Goal: Task Accomplishment & Management: Complete application form

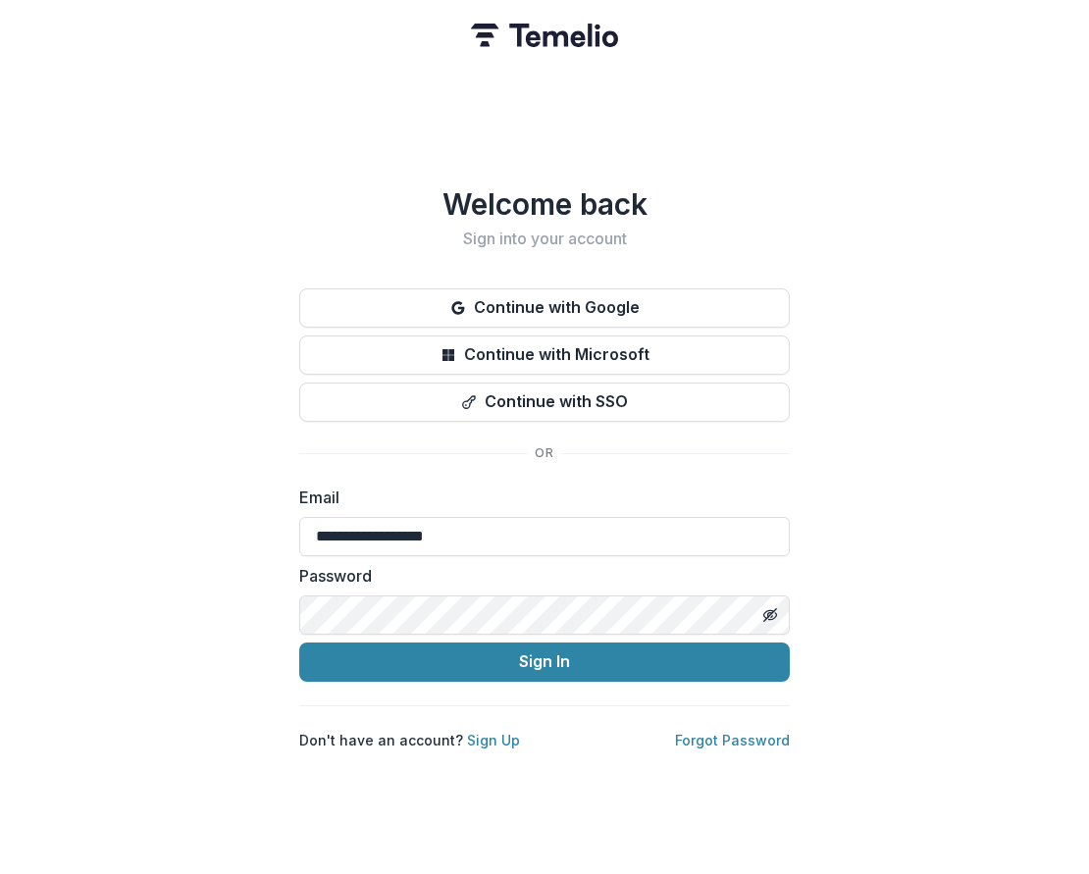
type input "**********"
click at [544, 653] on button "Sign In" at bounding box center [544, 661] width 490 height 39
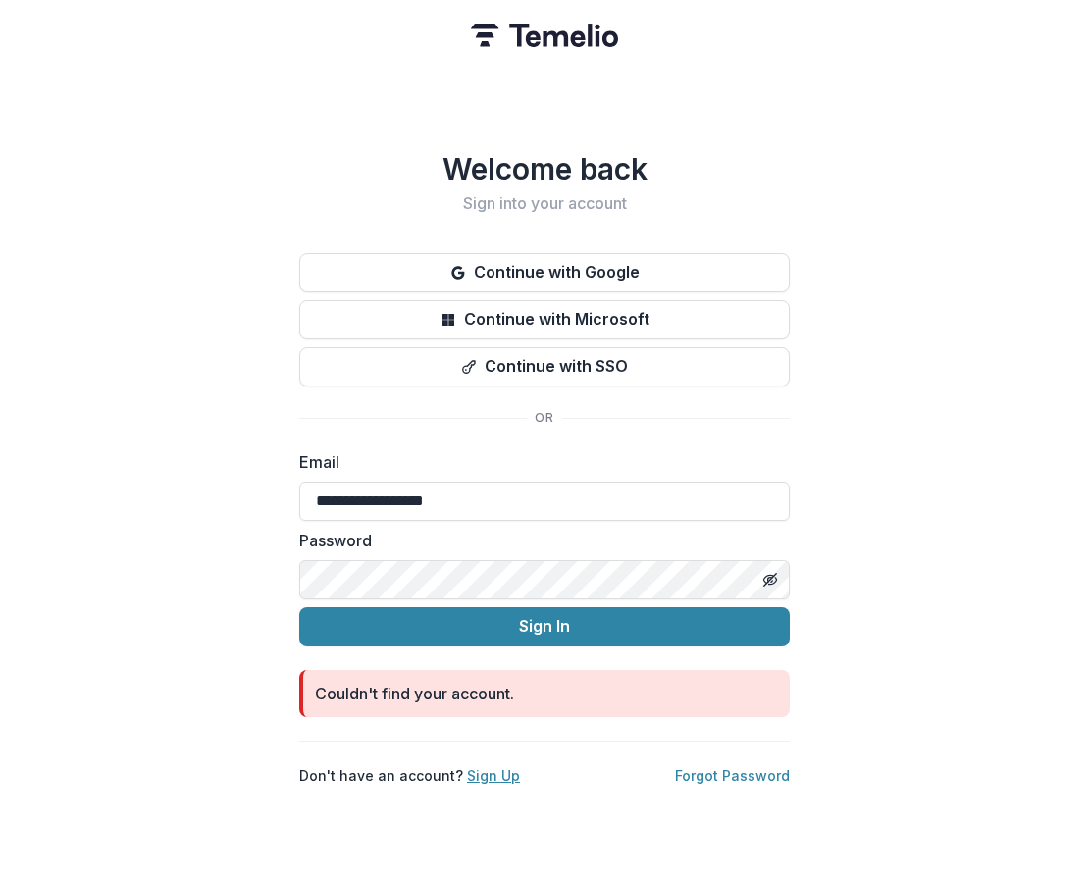
click at [483, 767] on link "Sign Up" at bounding box center [493, 775] width 53 height 17
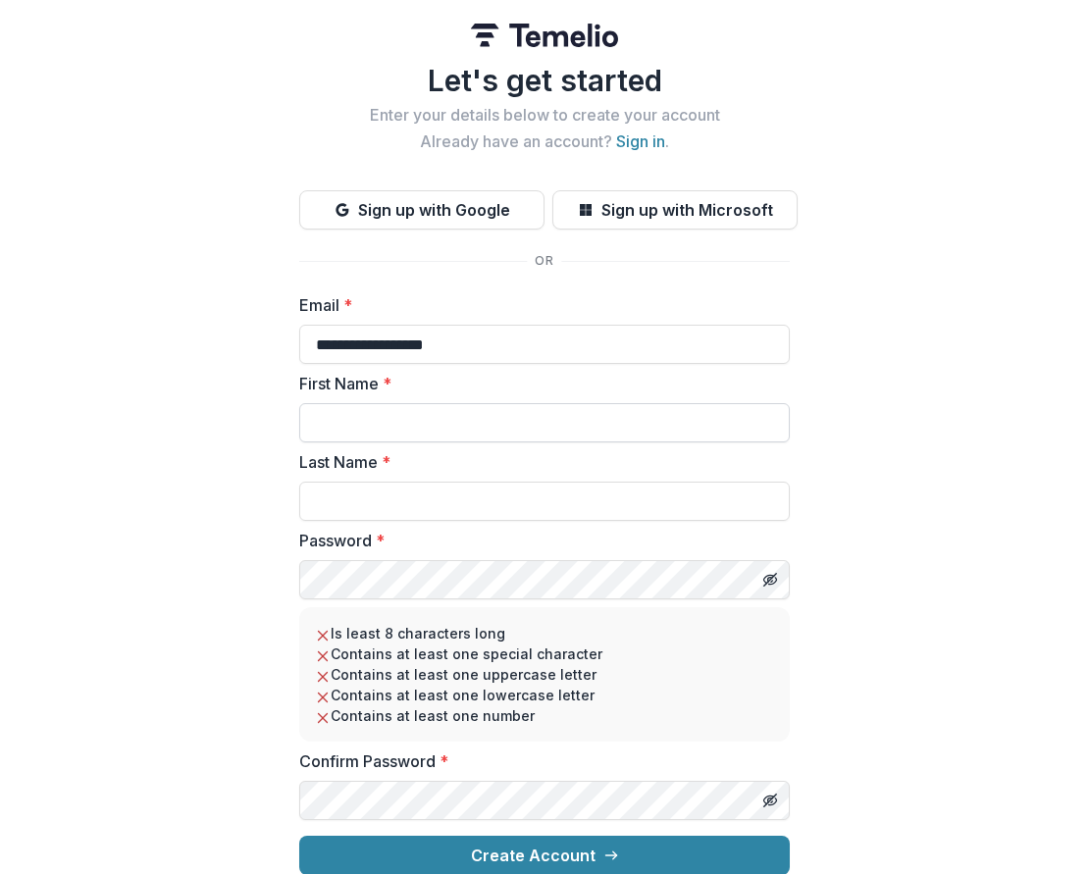
type input "**********"
type input "******"
type input "**********"
click at [541, 849] on button "Create Account" at bounding box center [544, 854] width 490 height 39
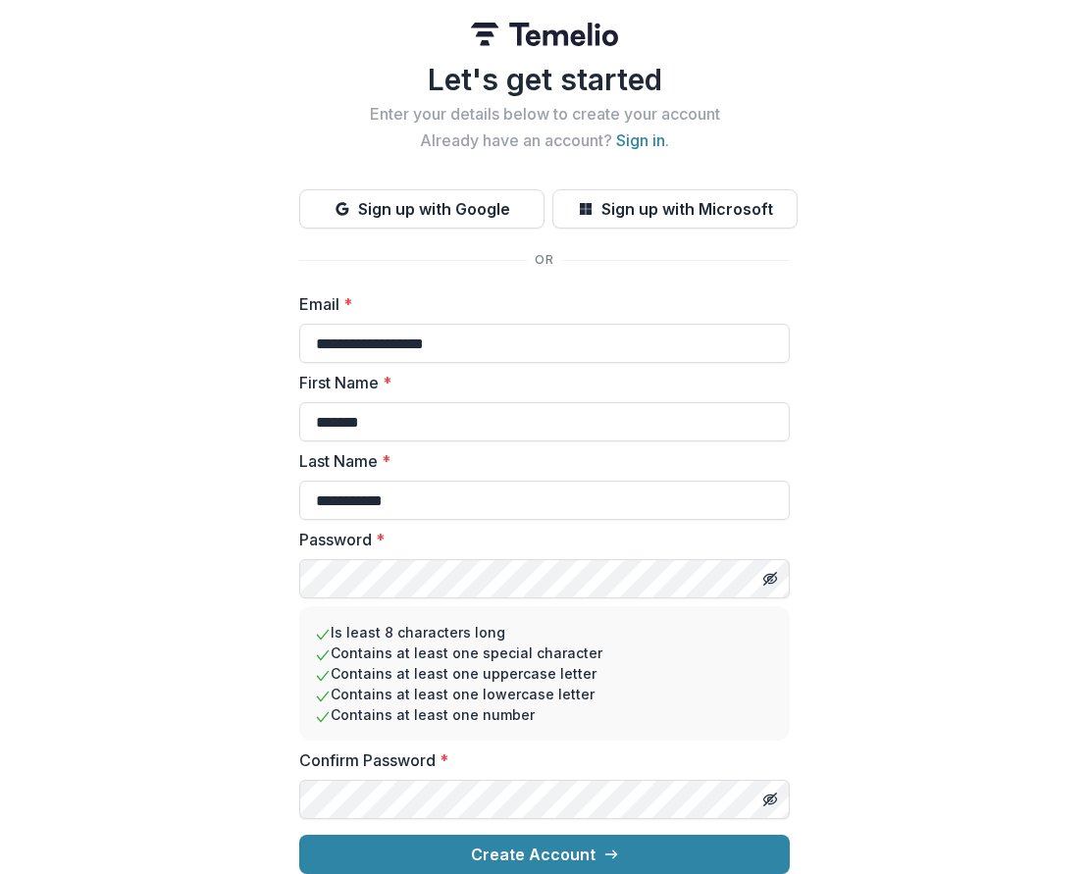
click at [541, 849] on button "Create Account" at bounding box center [544, 854] width 490 height 39
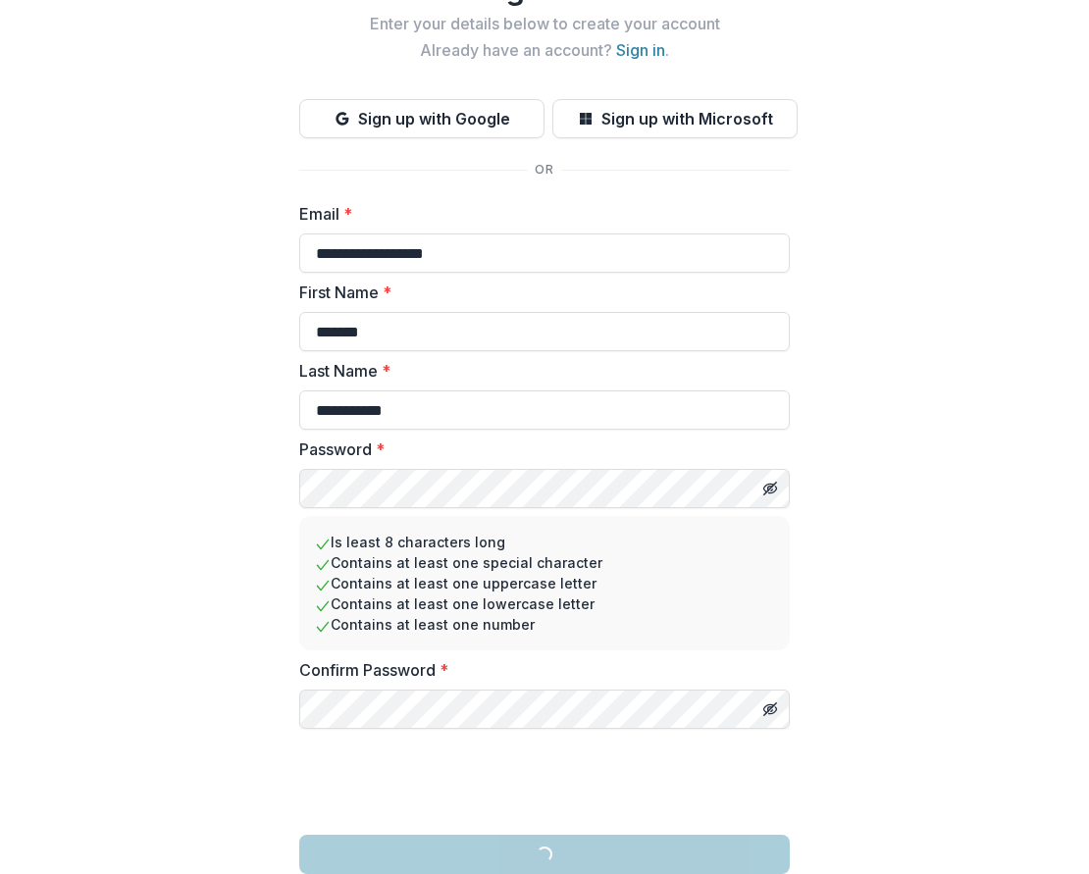
scroll to position [17, 0]
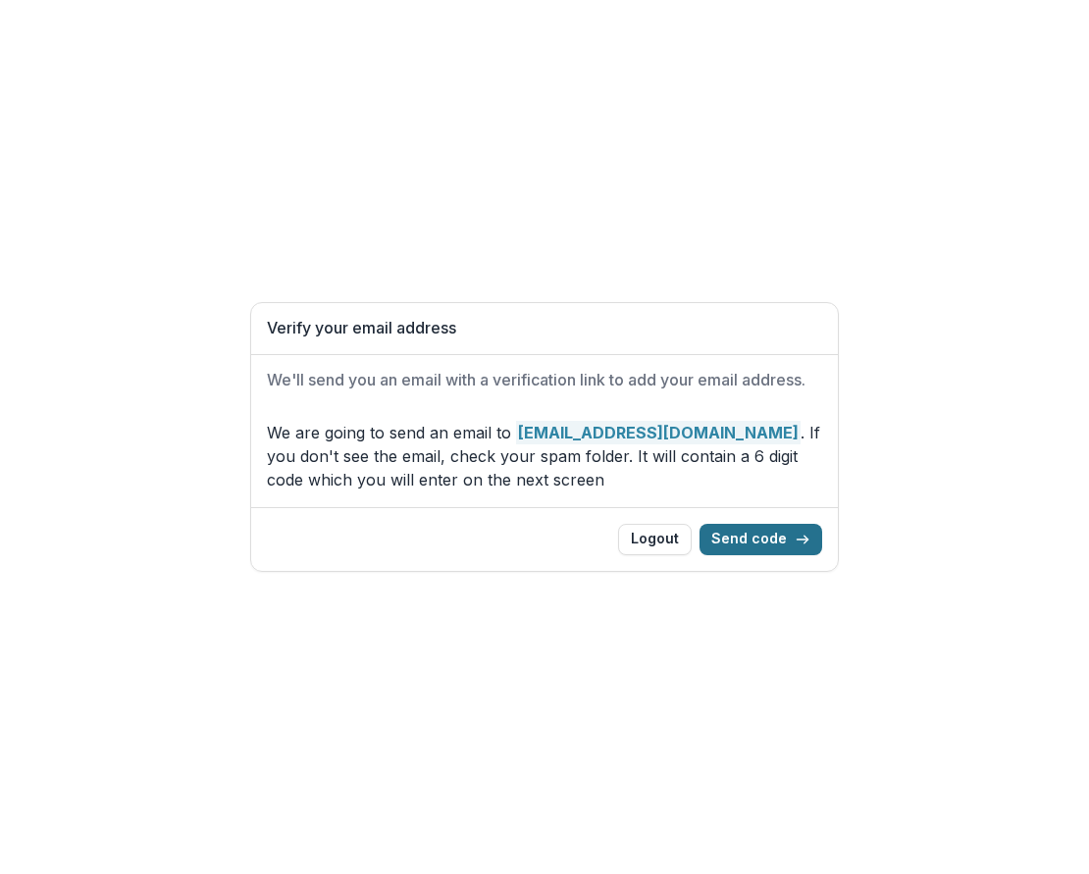
click at [758, 540] on button "Send code" at bounding box center [760, 539] width 123 height 31
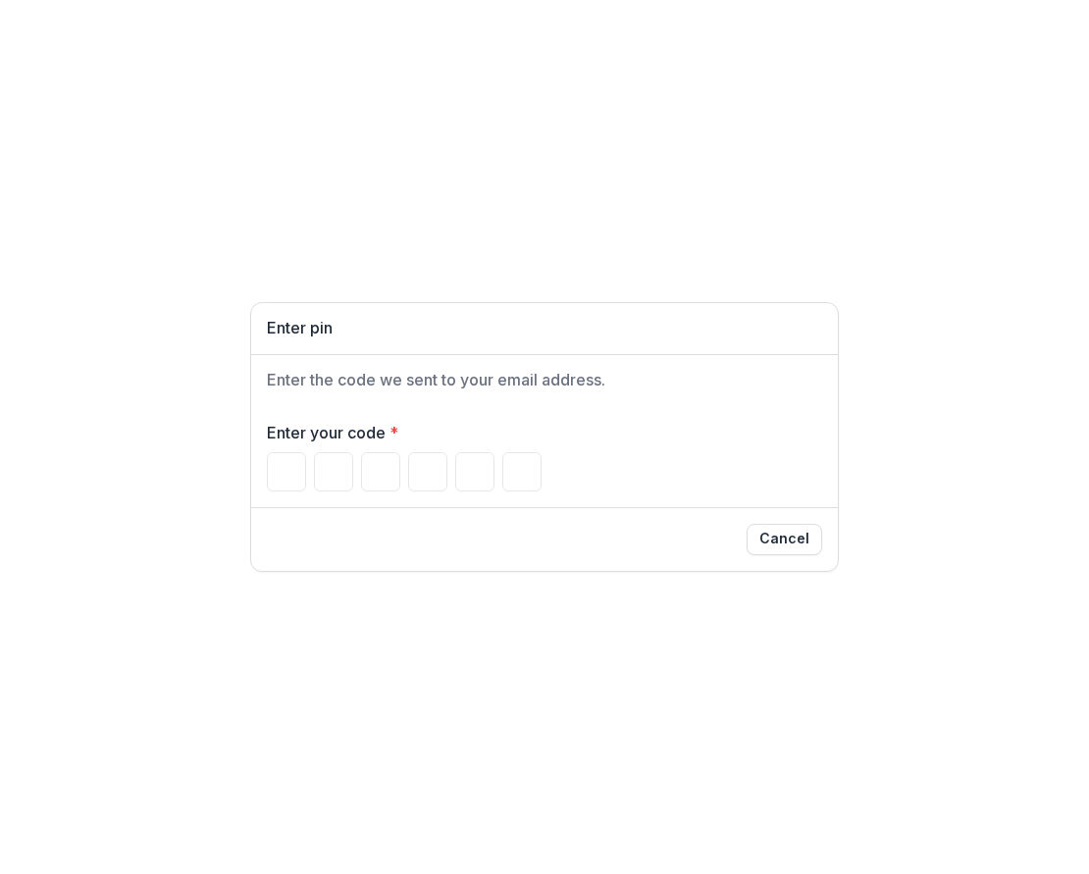
paste input "*"
type input "*"
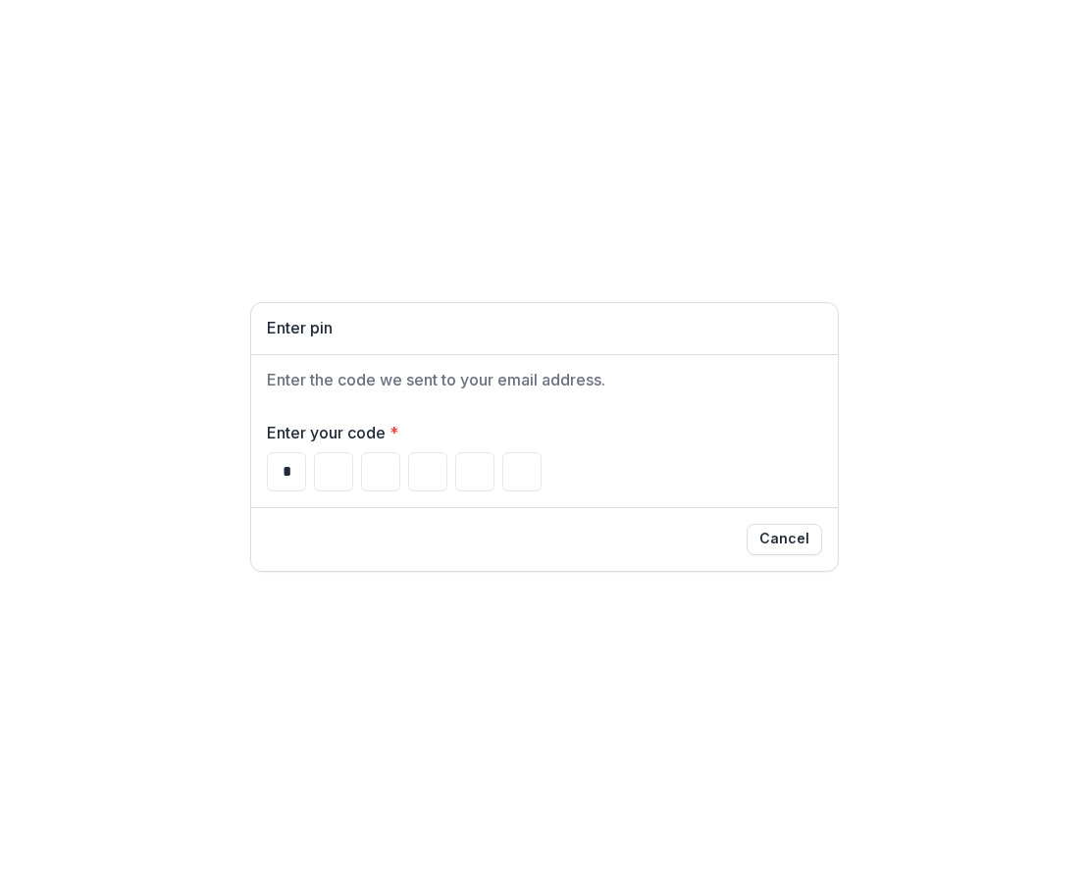
type input "*"
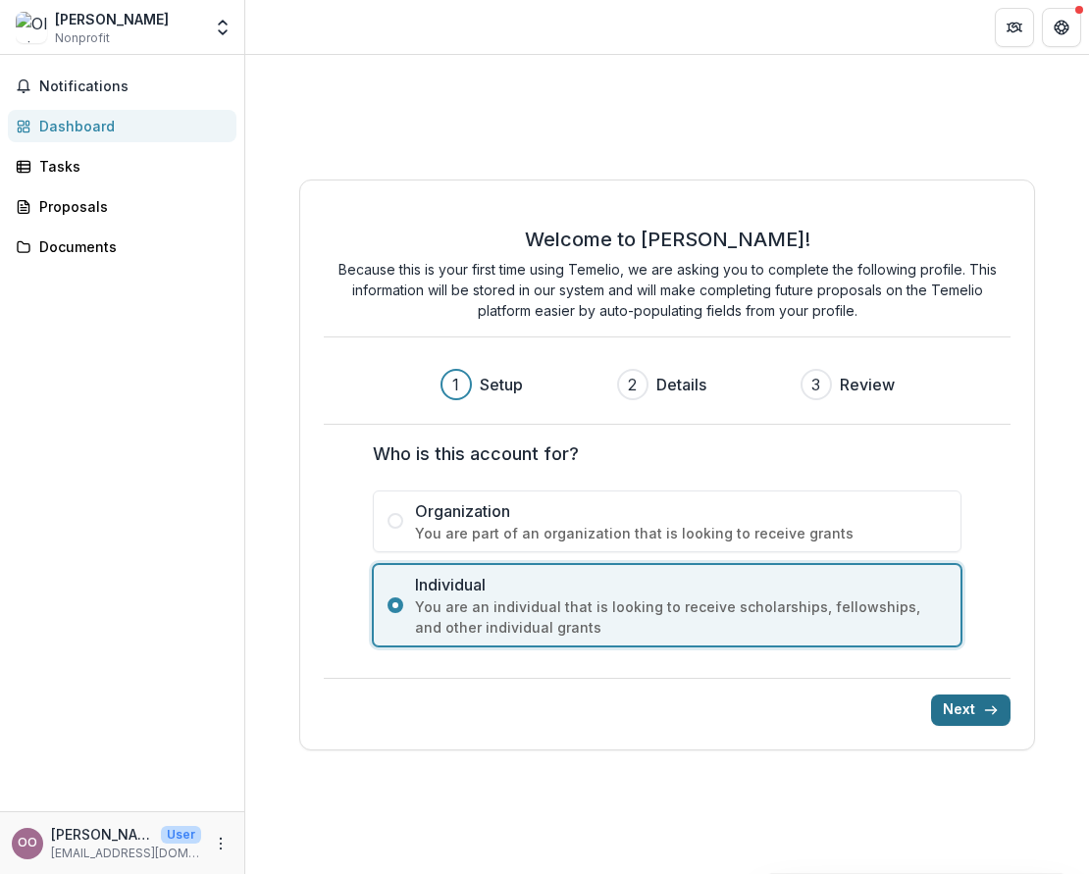
click at [976, 701] on button "Next" at bounding box center [970, 709] width 79 height 31
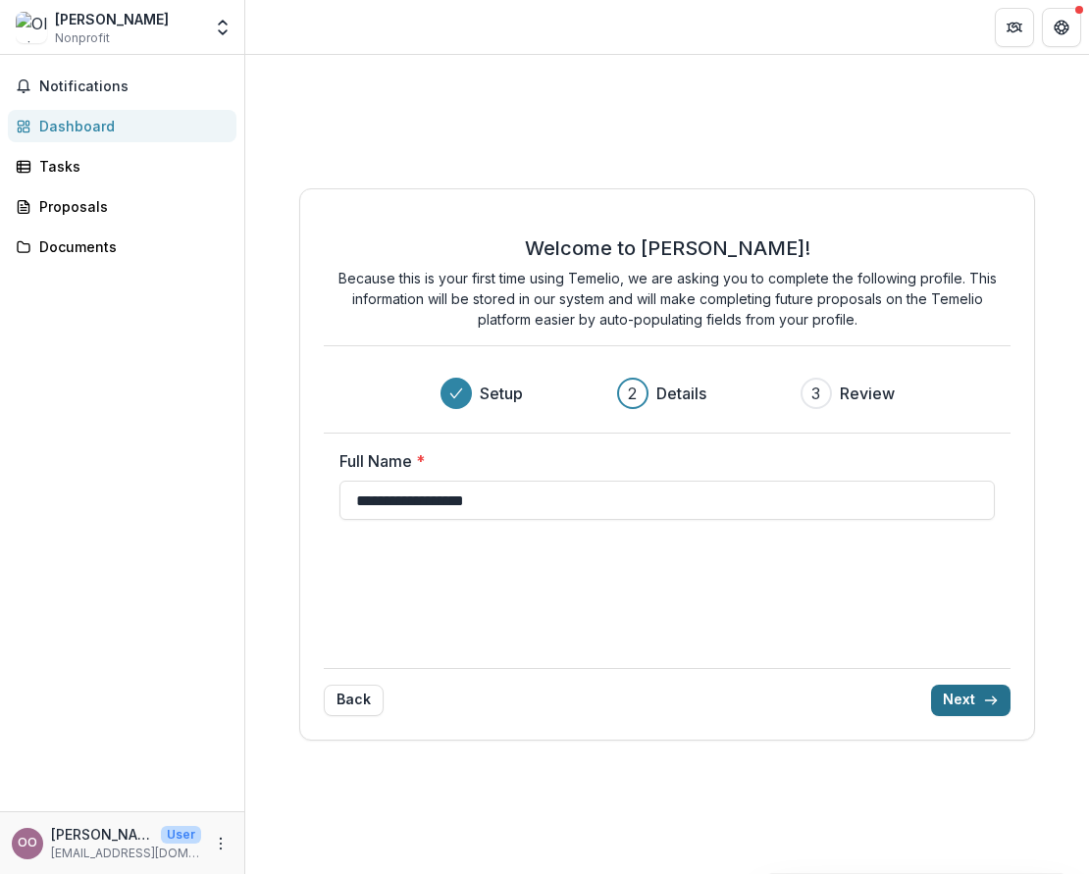
click at [976, 701] on button "Next" at bounding box center [970, 700] width 79 height 31
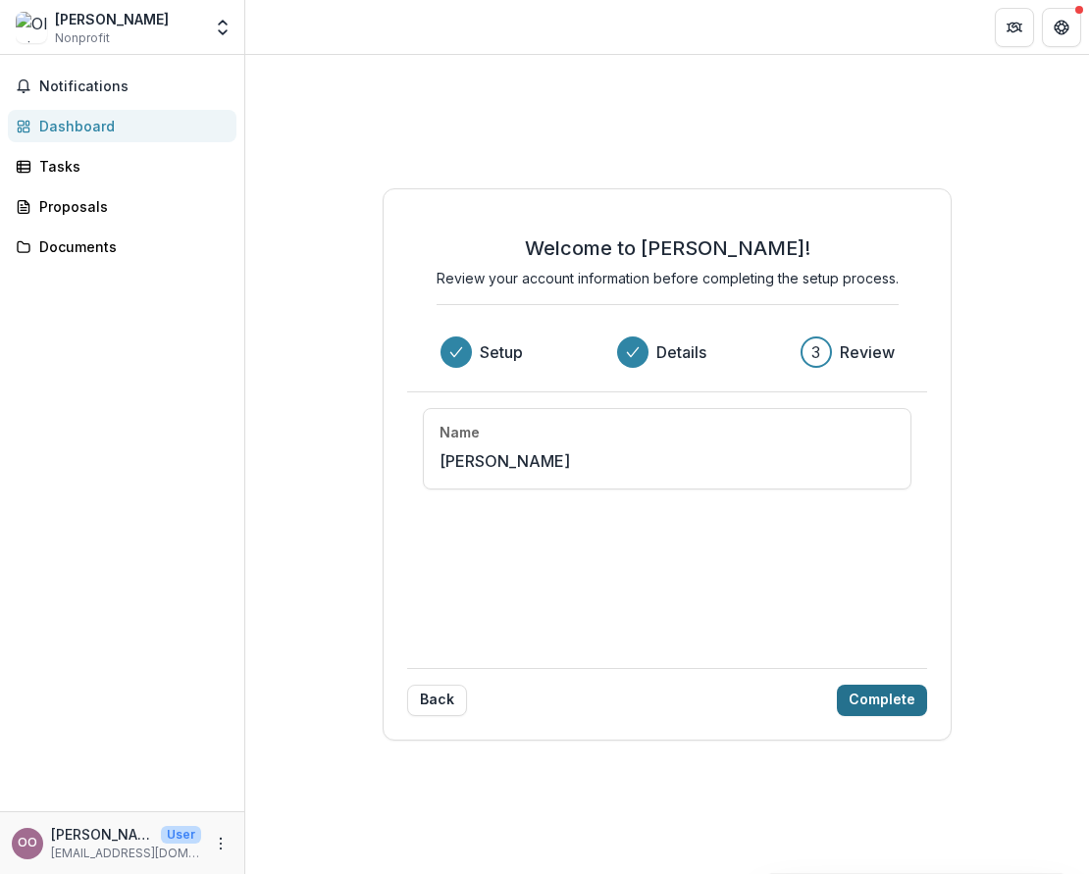
click at [912, 699] on button "Complete" at bounding box center [882, 700] width 90 height 31
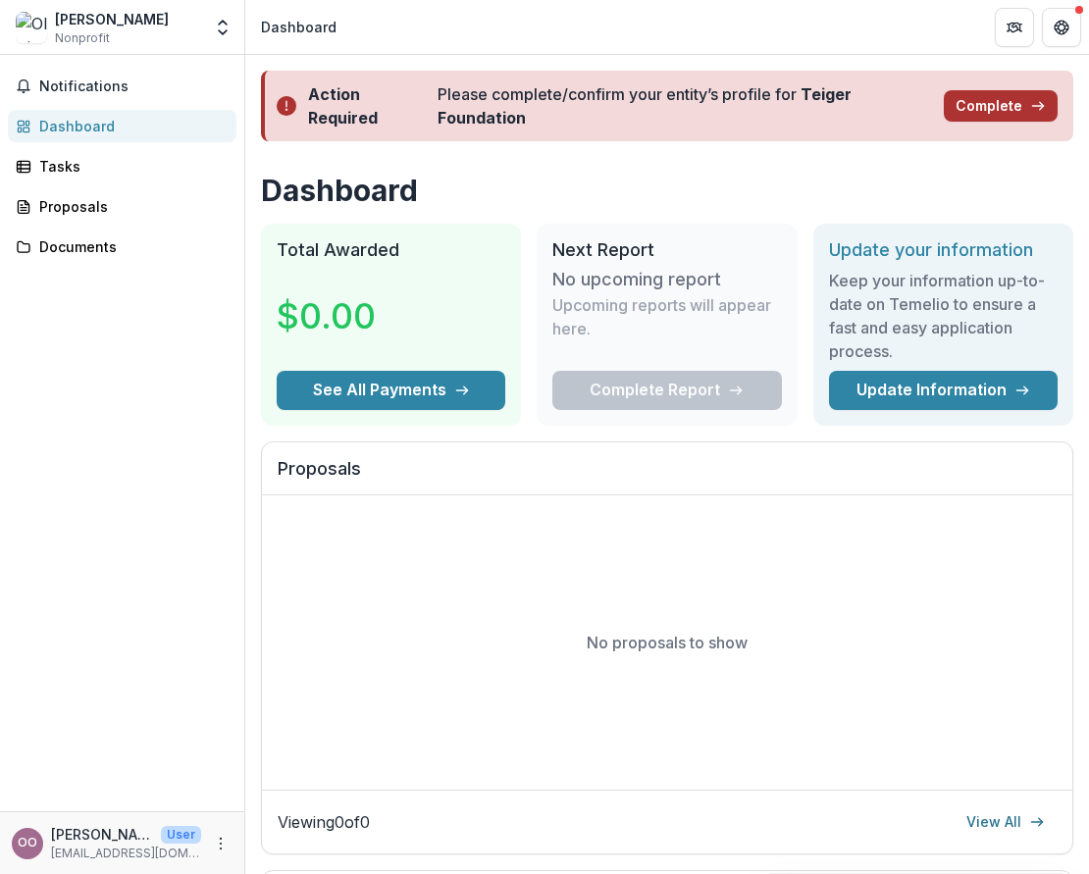
click at [988, 107] on button "Complete" at bounding box center [1001, 105] width 114 height 31
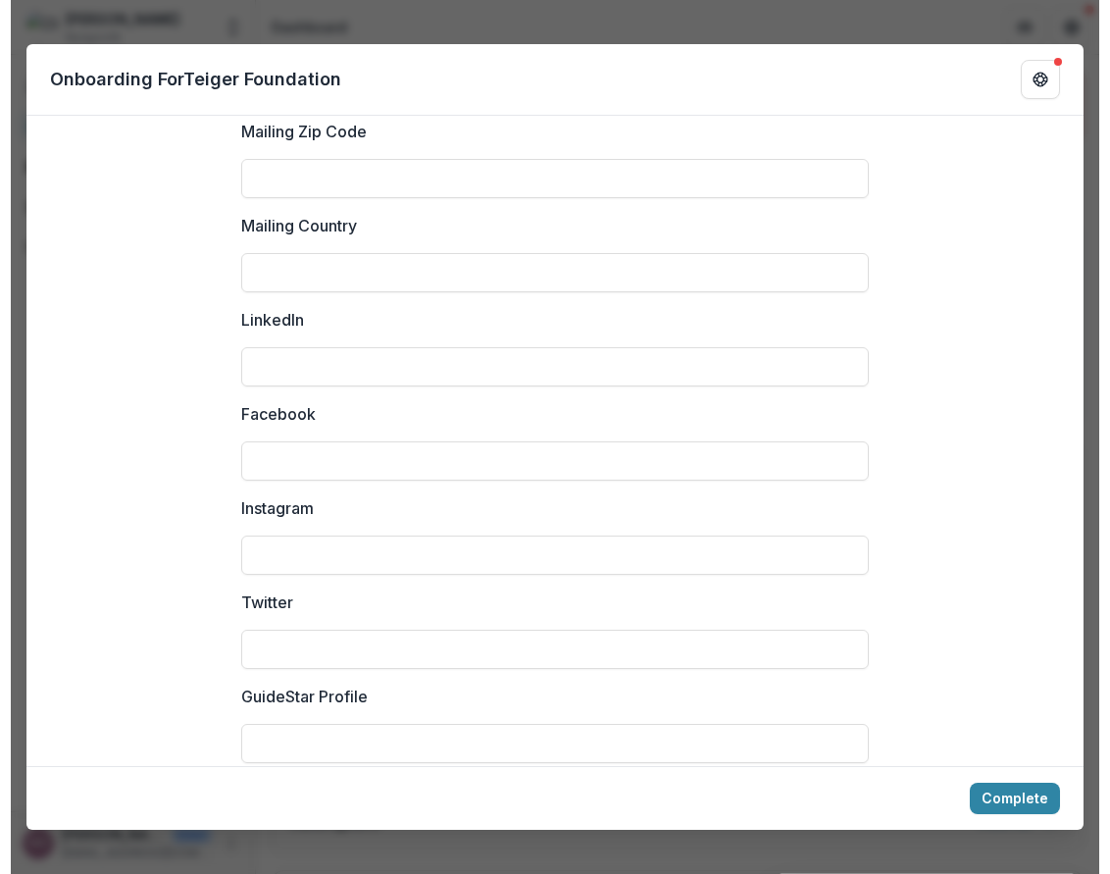
scroll to position [2434, 0]
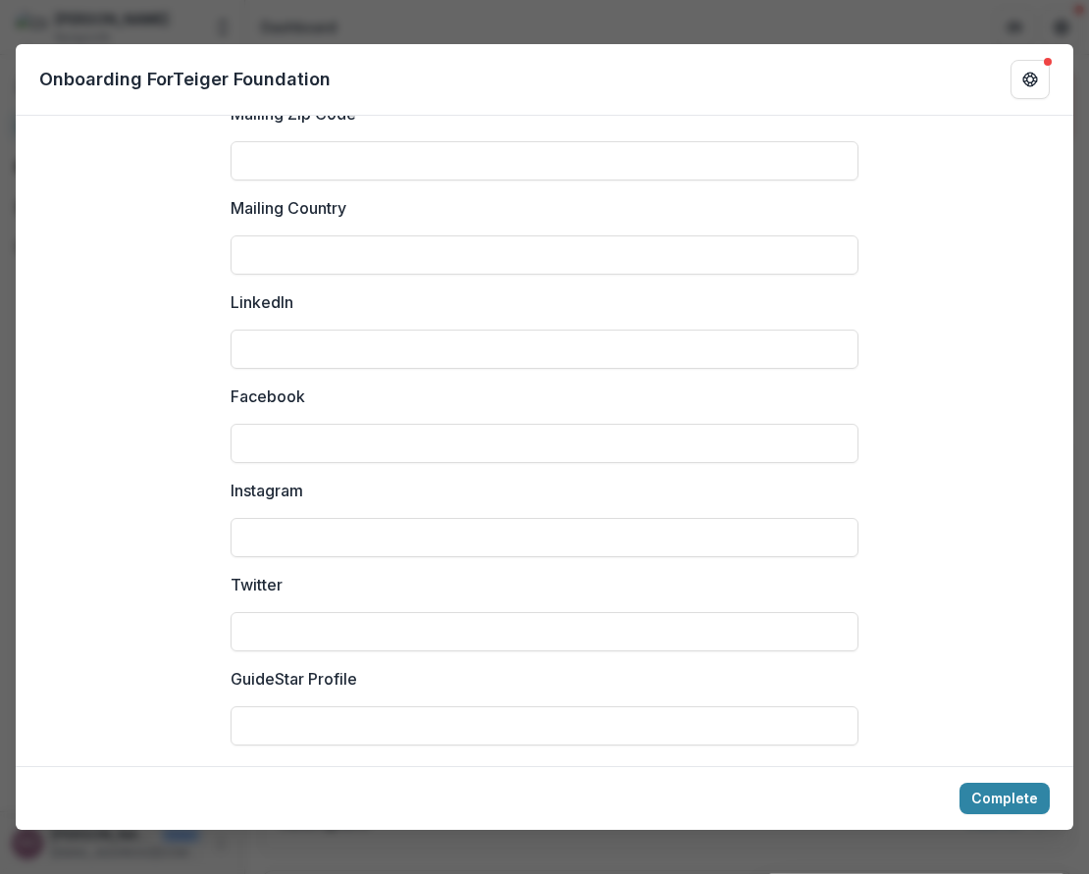
click at [667, 23] on div "**********" at bounding box center [544, 437] width 1089 height 874
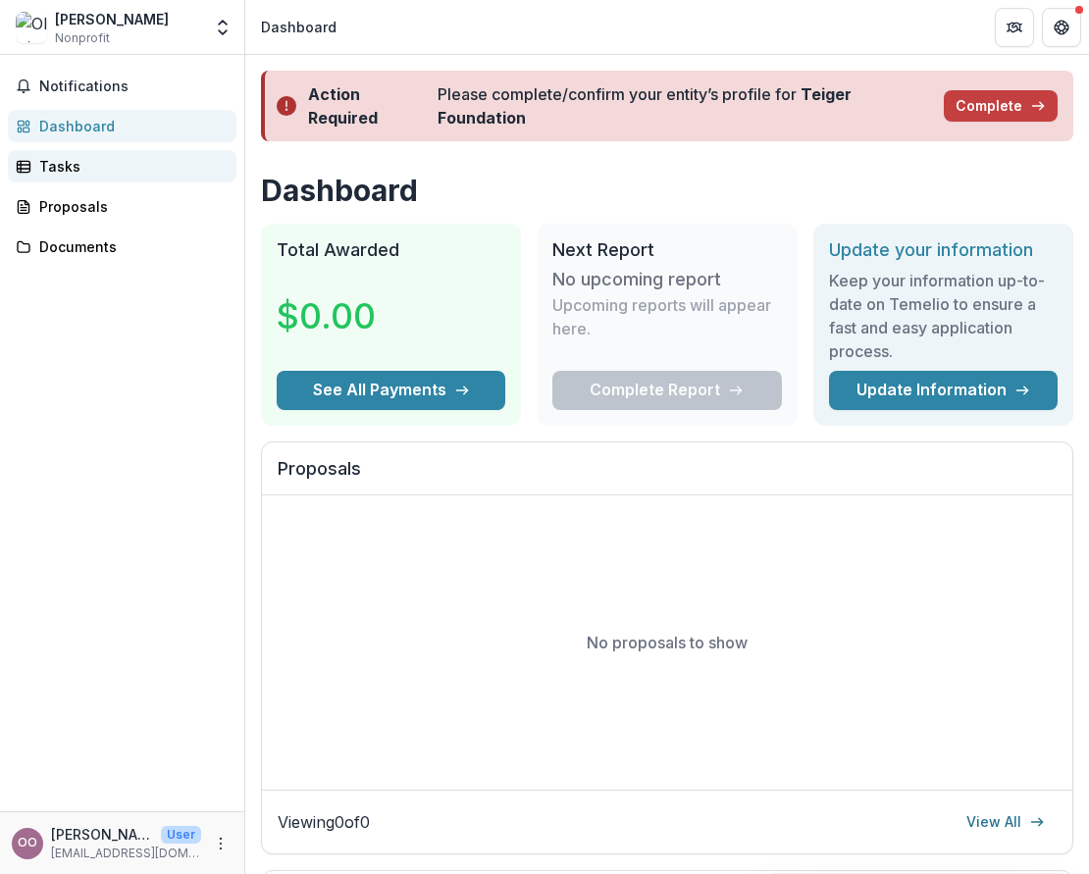
click at [123, 179] on link "Tasks" at bounding box center [122, 166] width 229 height 32
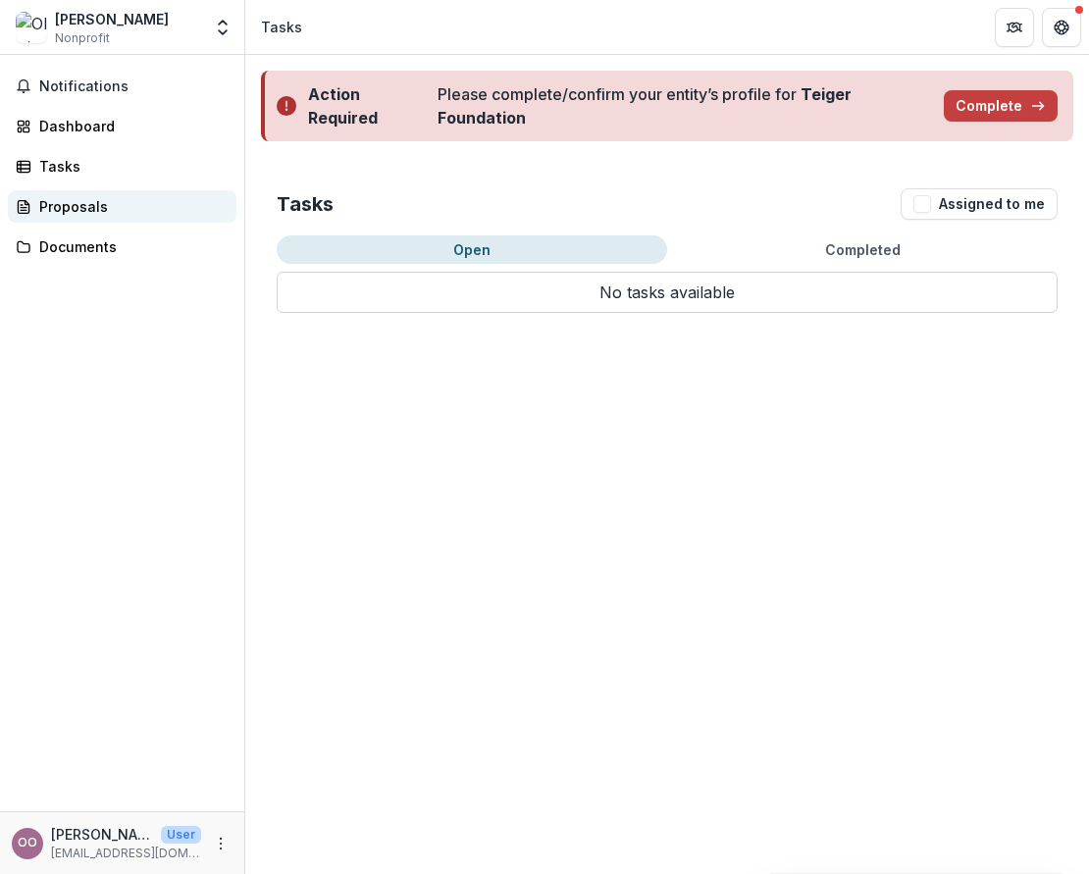
click at [116, 198] on div "Proposals" at bounding box center [129, 206] width 181 height 21
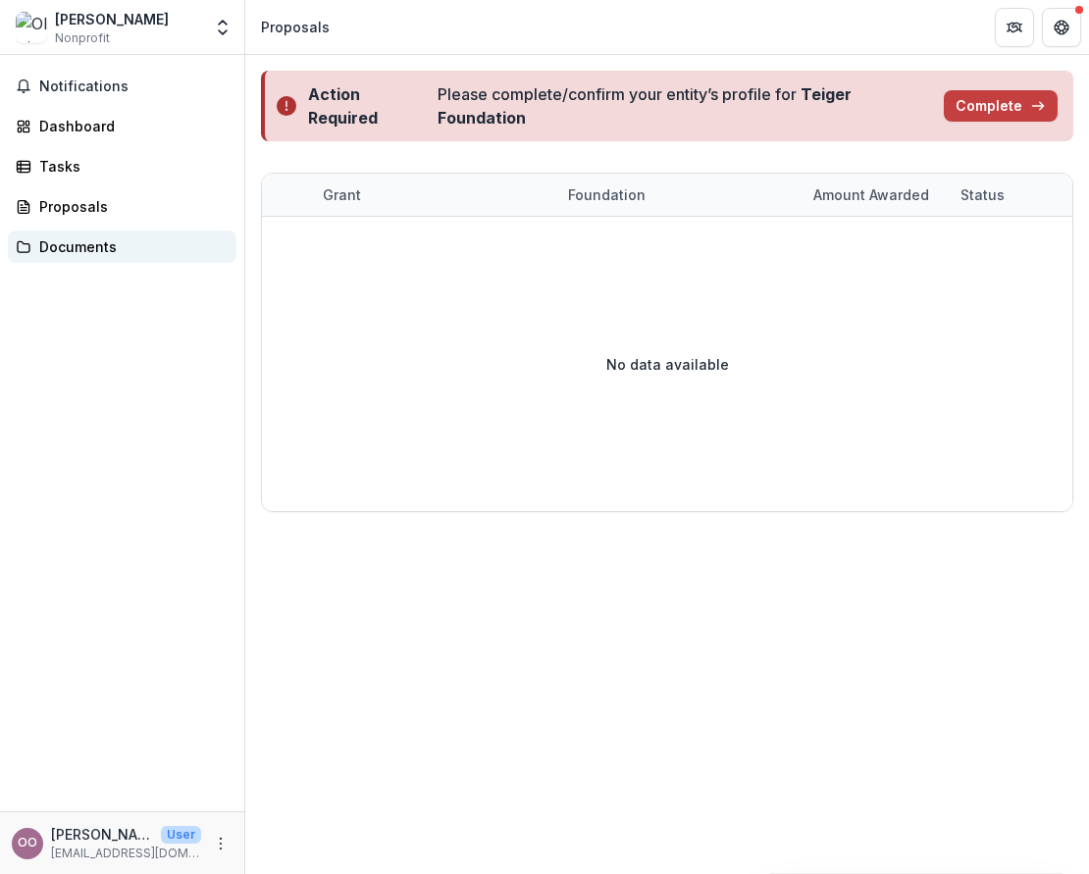
click at [104, 247] on div "Documents" at bounding box center [129, 246] width 181 height 21
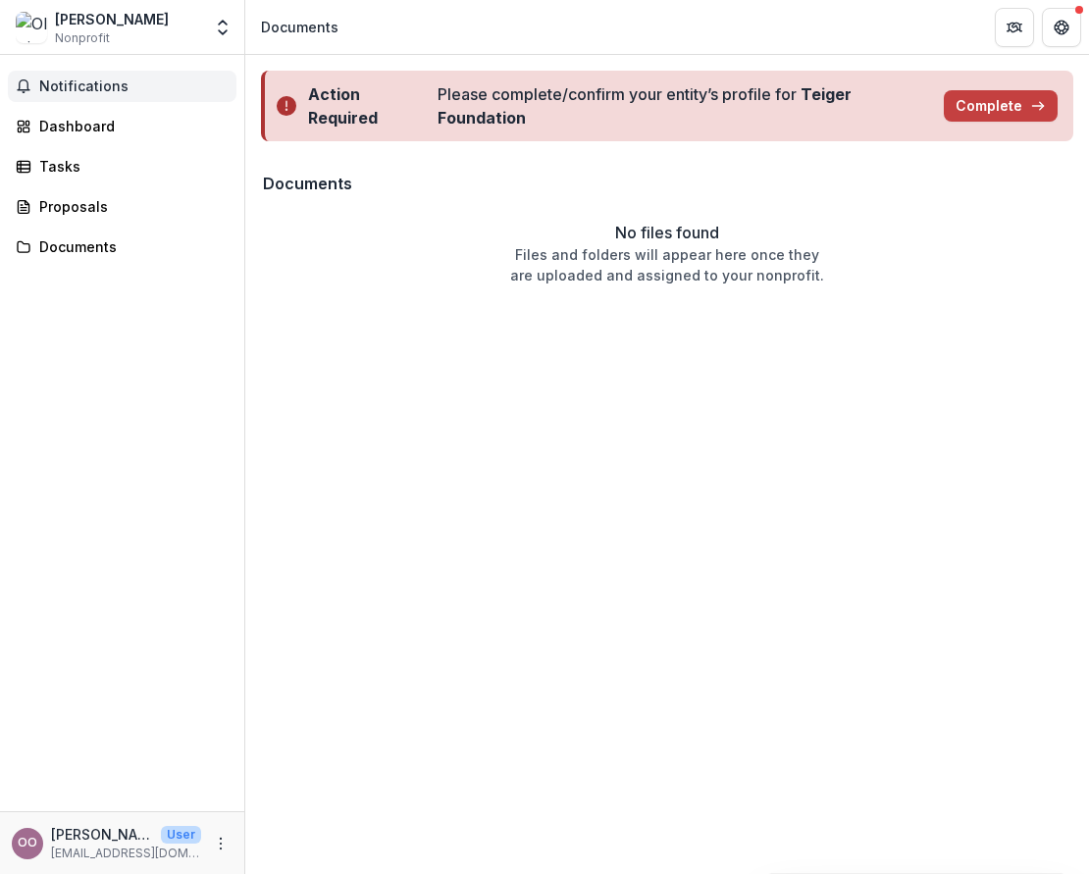
click at [110, 79] on span "Notifications" at bounding box center [133, 86] width 189 height 17
click at [550, 356] on div "Action Required Please complete/confirm your entity’s profile for Teiger Founda…" at bounding box center [666, 464] width 843 height 819
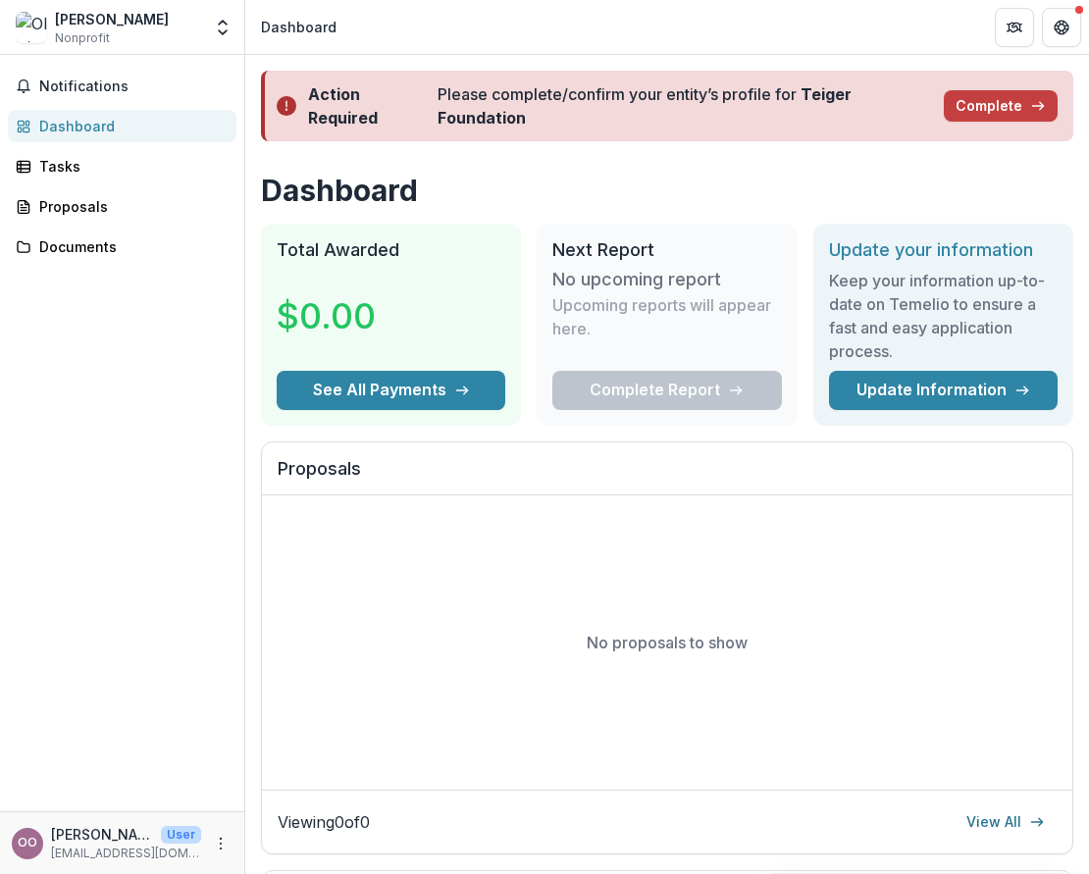
click at [180, 24] on div "[PERSON_NAME] Nonprofit" at bounding box center [108, 28] width 185 height 38
click at [1062, 16] on button "Get Help" at bounding box center [1061, 27] width 39 height 39
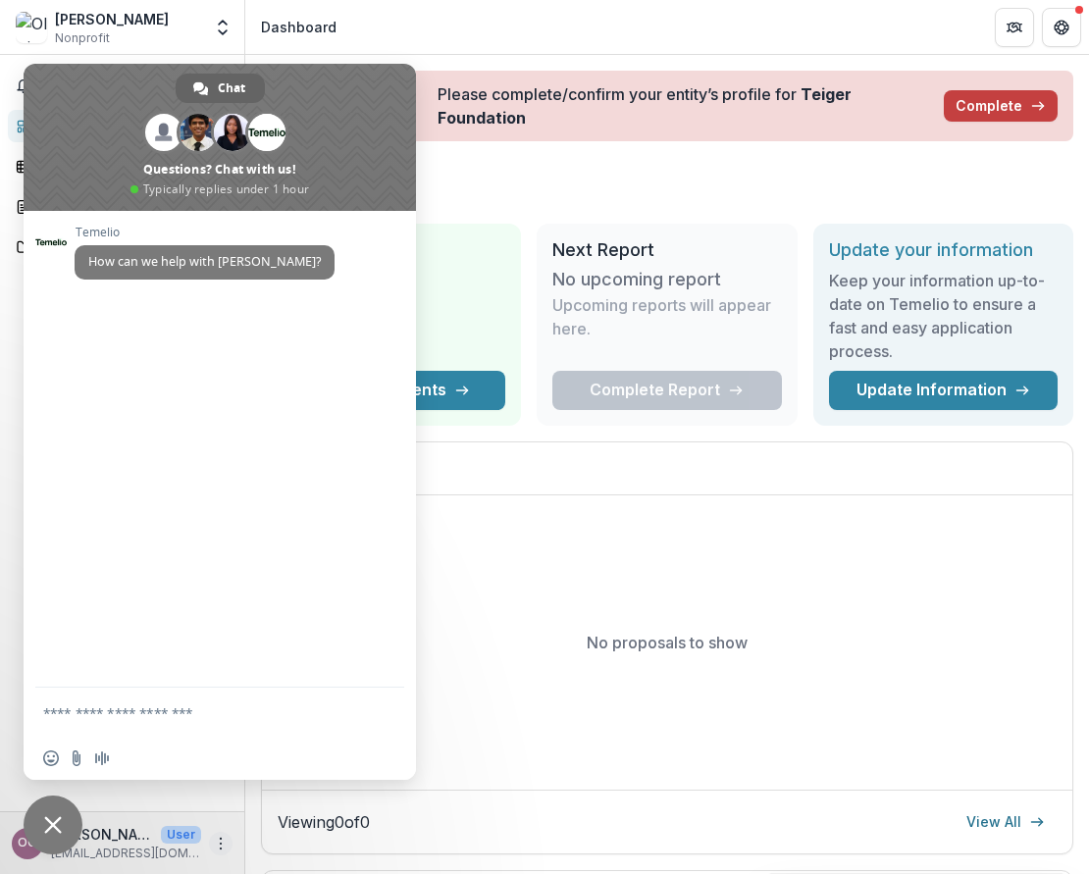
click at [219, 836] on icon "More" at bounding box center [221, 844] width 16 height 16
click at [59, 818] on span "Close chat" at bounding box center [53, 825] width 18 height 18
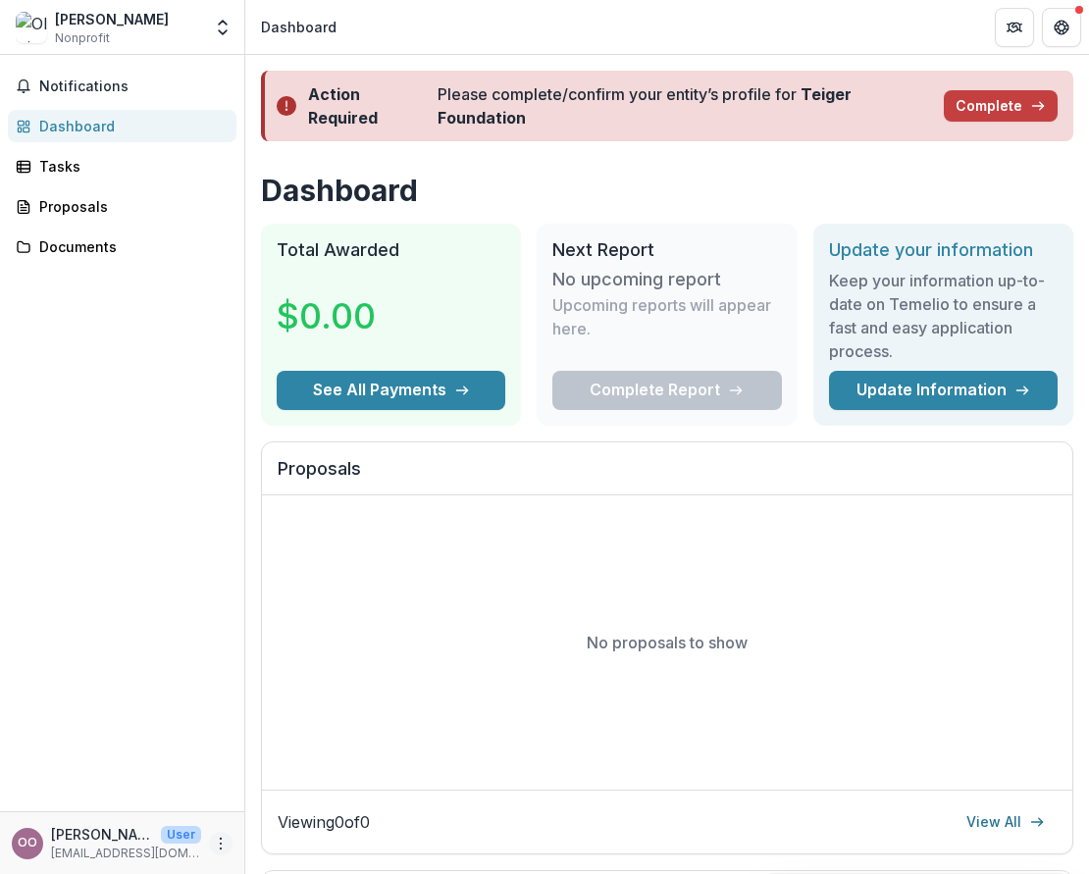
click at [227, 843] on icon "More" at bounding box center [221, 844] width 16 height 16
click at [304, 810] on link "Settings" at bounding box center [350, 802] width 210 height 32
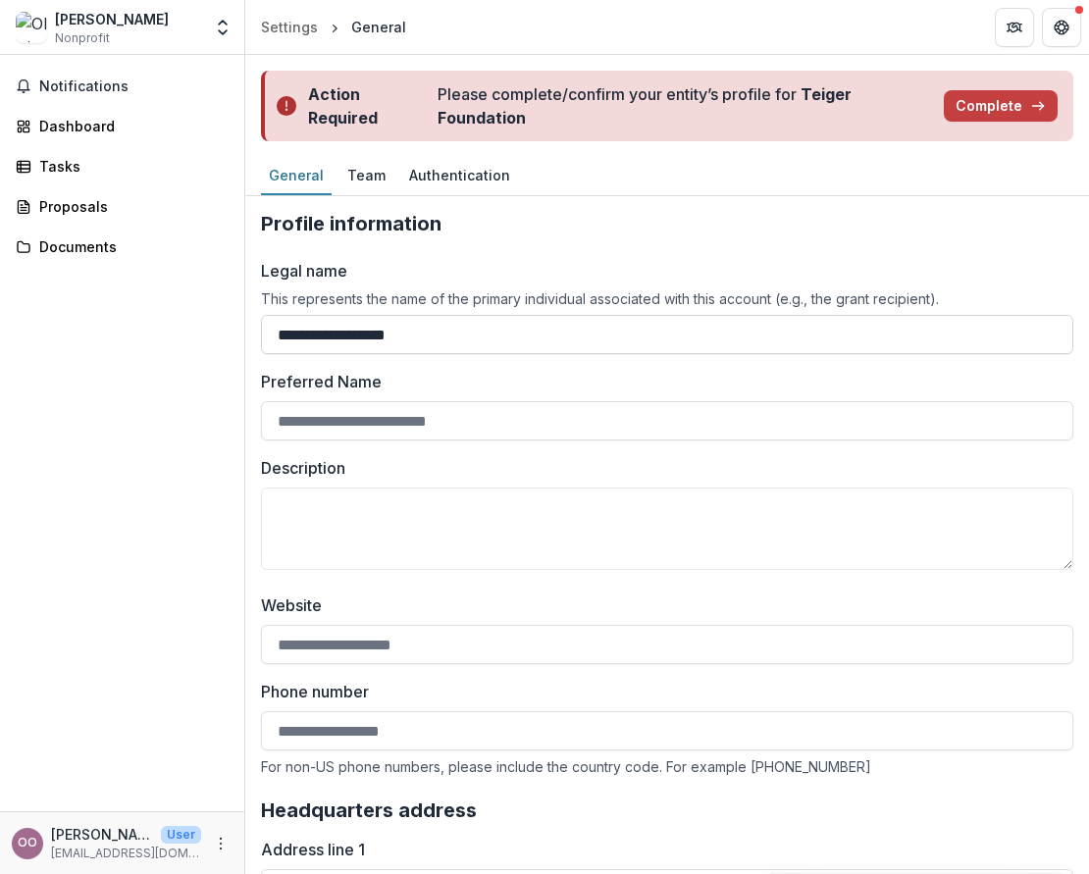
drag, startPoint x: 444, startPoint y: 337, endPoint x: 266, endPoint y: 327, distance: 178.8
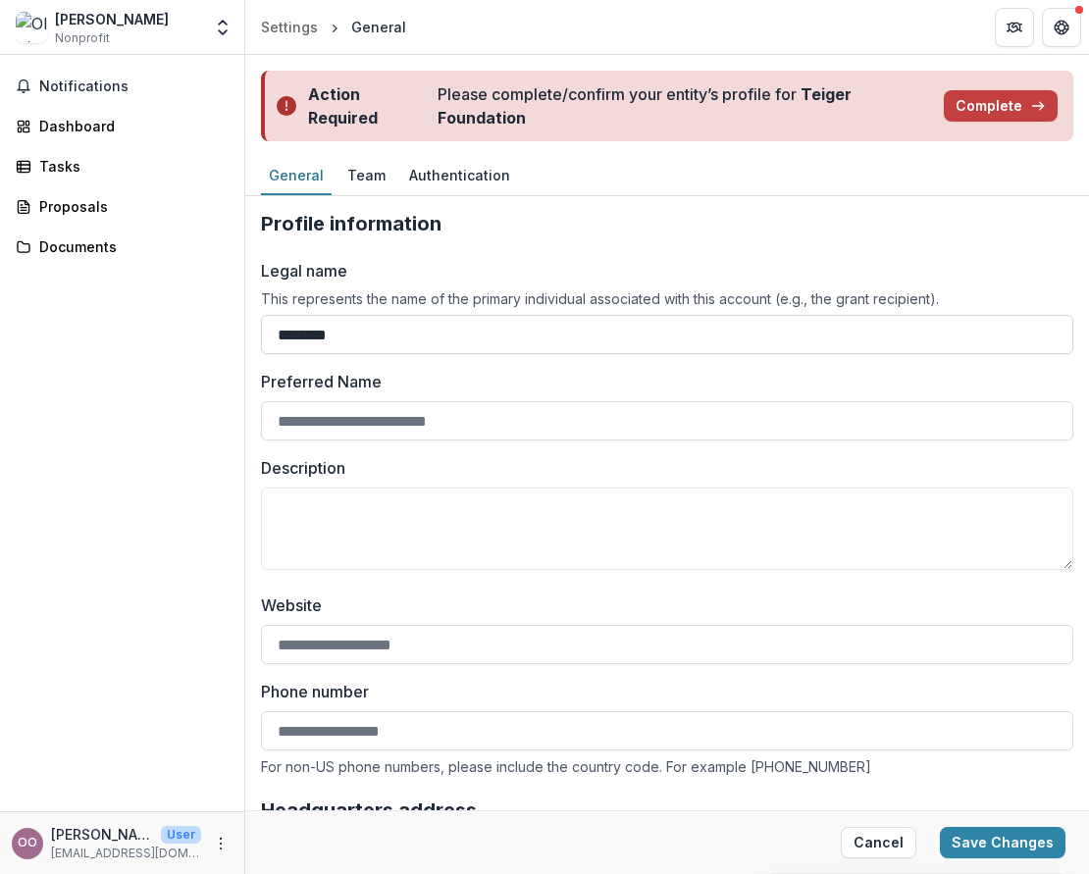
scroll to position [2, 0]
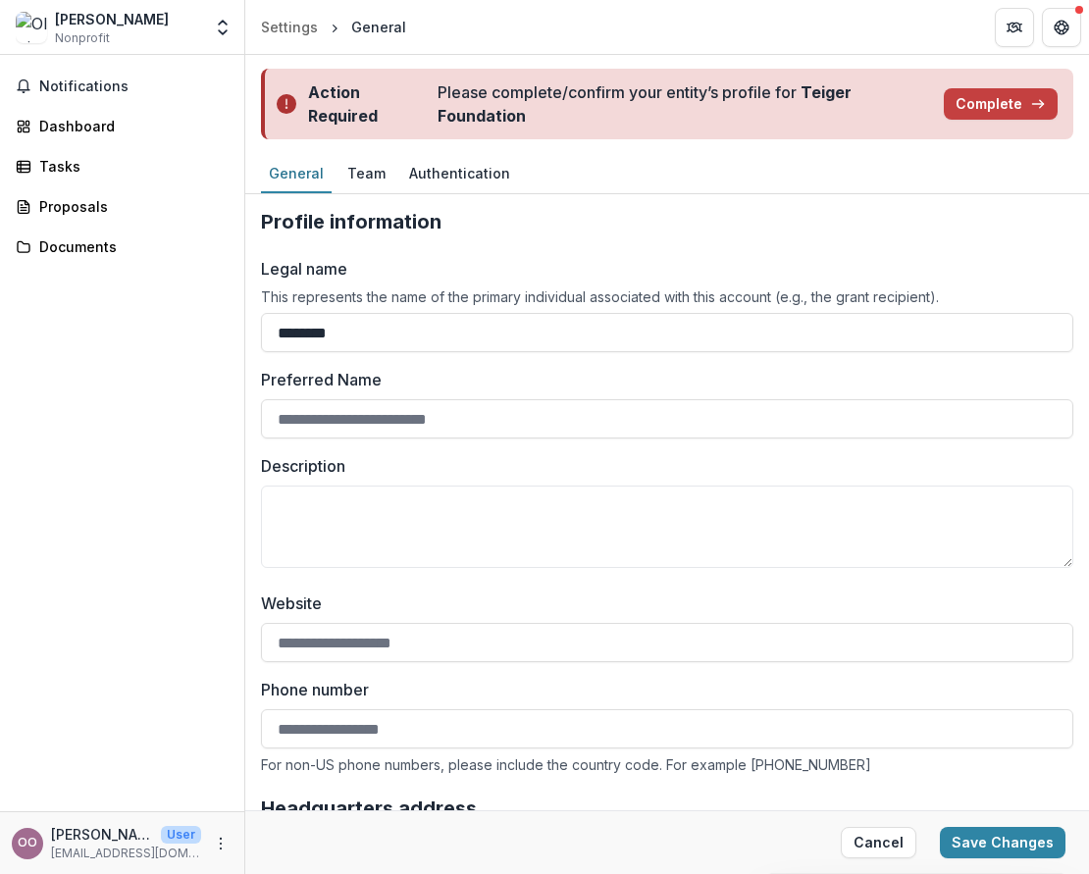
drag, startPoint x: 404, startPoint y: 337, endPoint x: 255, endPoint y: 334, distance: 149.1
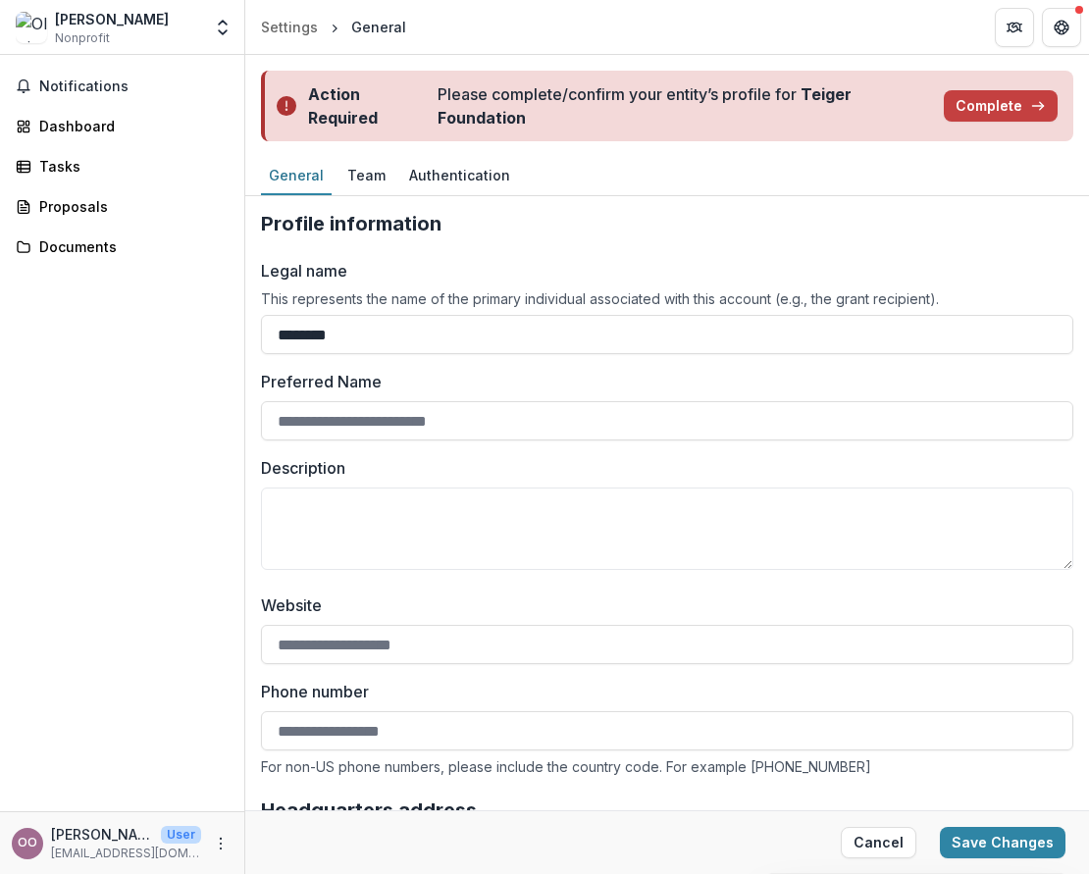
click at [875, 835] on button "Cancel" at bounding box center [879, 842] width 76 height 31
type input "**********"
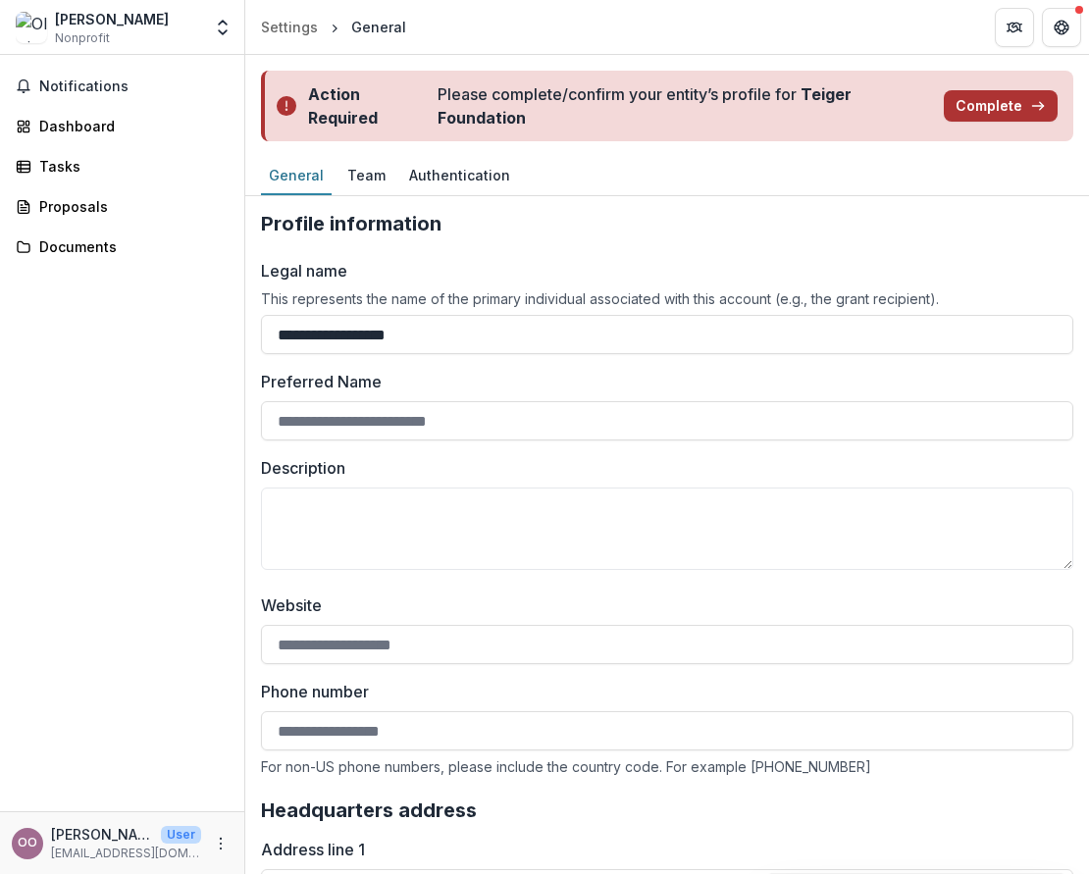
click at [1009, 105] on button "Complete" at bounding box center [1001, 105] width 114 height 31
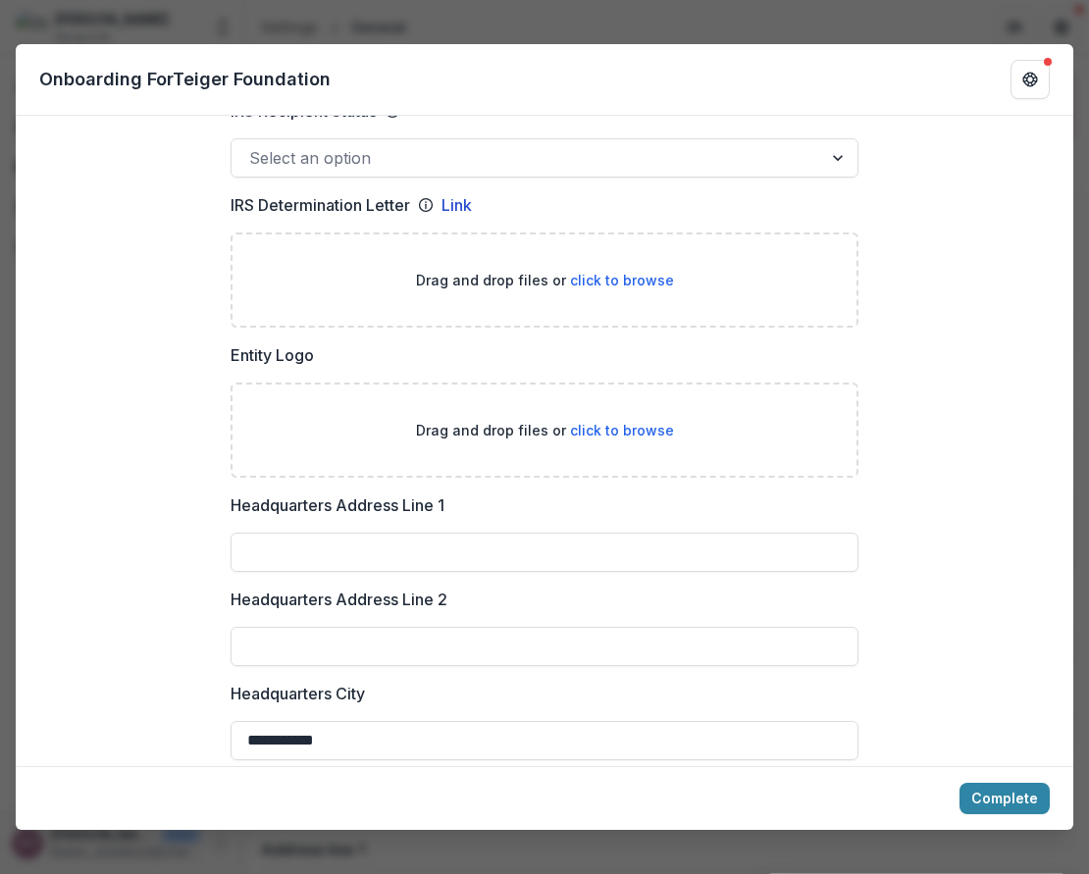
scroll to position [1124, 0]
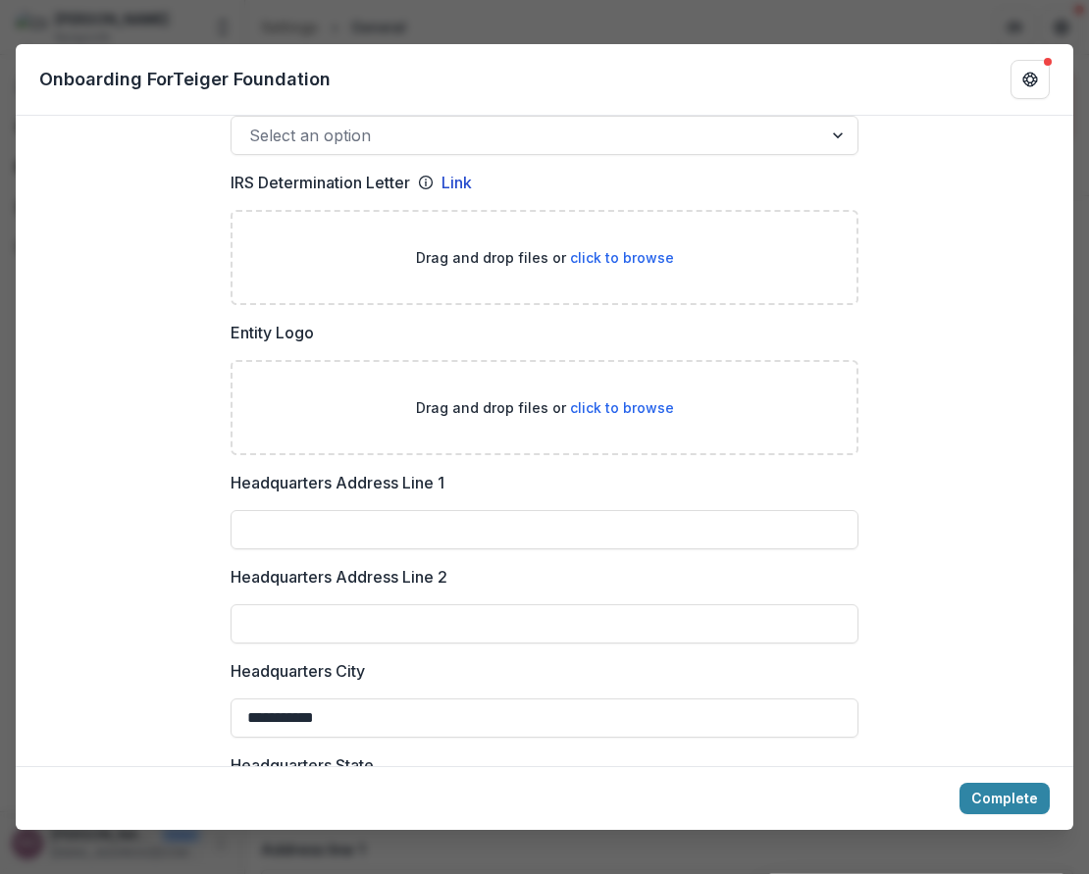
click at [781, 6] on div "**********" at bounding box center [544, 437] width 1089 height 874
